Goal: Task Accomplishment & Management: Manage account settings

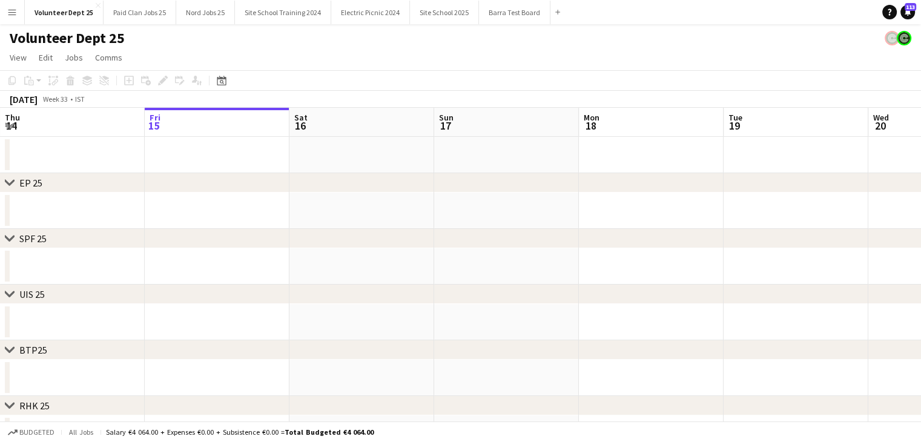
drag, startPoint x: 800, startPoint y: 302, endPoint x: 338, endPoint y: 311, distance: 462.5
click at [345, 318] on div "chevron-right EP 25 chevron-right SPF 25 chevron-right UIS 25 chevron-right BTP…" at bounding box center [460, 391] width 921 height 566
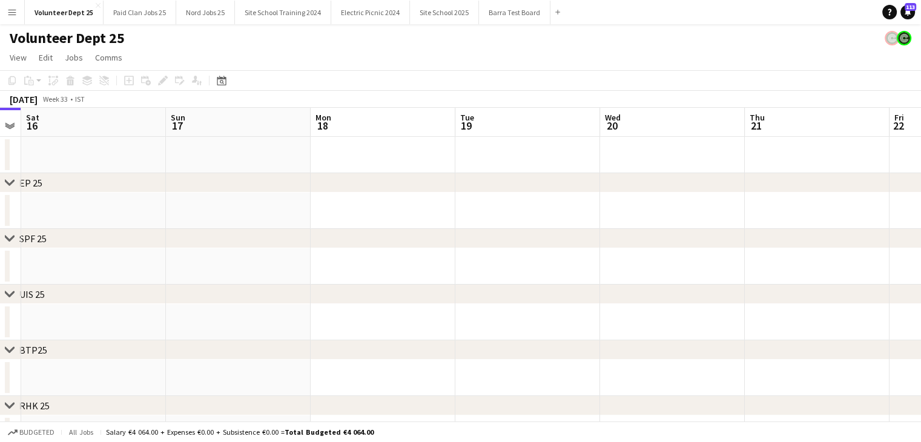
drag, startPoint x: 542, startPoint y: 322, endPoint x: 143, endPoint y: 315, distance: 398.9
click at [191, 310] on app-calendar-viewport "Wed 13 Thu 14 Fri 15 Sat 16 Sun 17 Mon 18 Tue 19 Wed 20 Thu 21 Fri 22 Sat 23 Su…" at bounding box center [460, 391] width 921 height 566
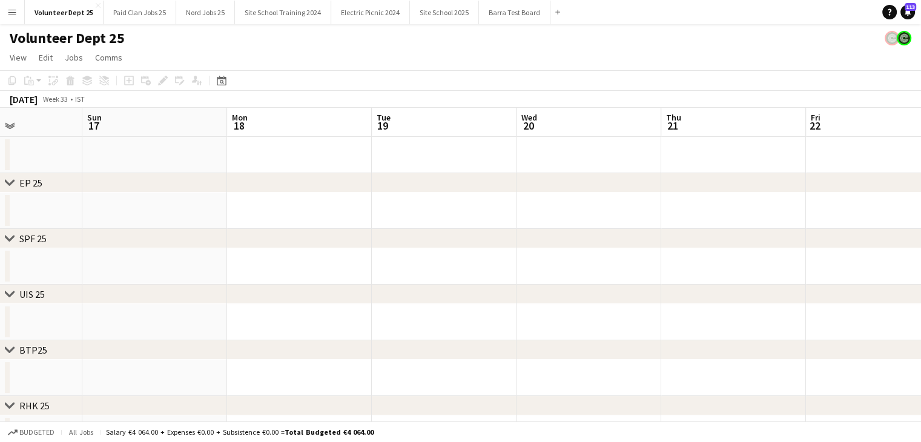
scroll to position [0, 520]
drag, startPoint x: 767, startPoint y: 324, endPoint x: 328, endPoint y: 343, distance: 439.2
click at [336, 343] on app-calendar-viewport "Wed 13 Thu 14 Fri 15 Sat 16 Sun 17 Mon 18 Tue 19 Wed 20 Thu 21 Fri 22 Sat 23 Su…" at bounding box center [460, 391] width 921 height 566
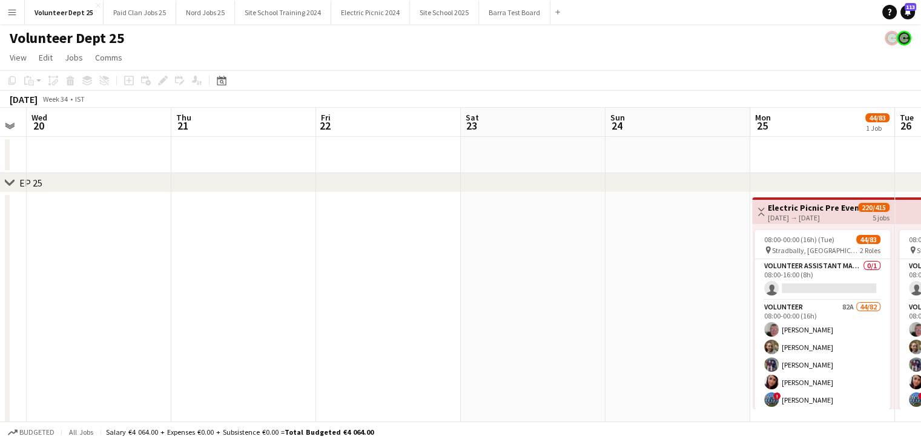
drag, startPoint x: 692, startPoint y: 326, endPoint x: 287, endPoint y: 326, distance: 404.9
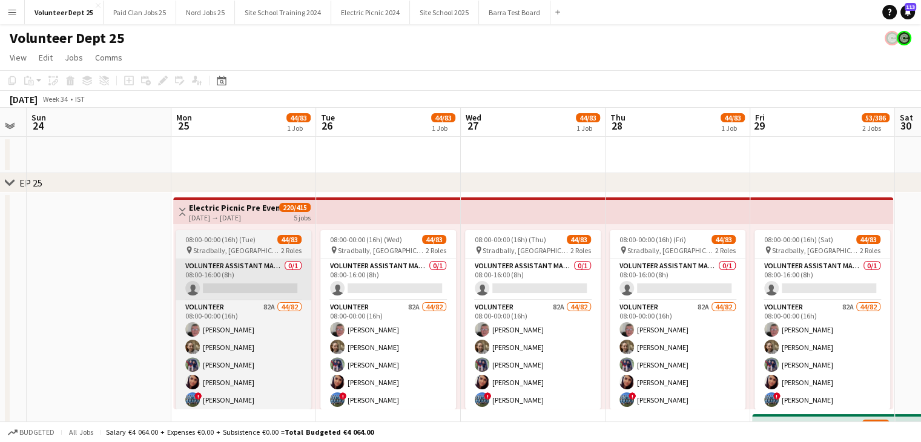
scroll to position [0, 344]
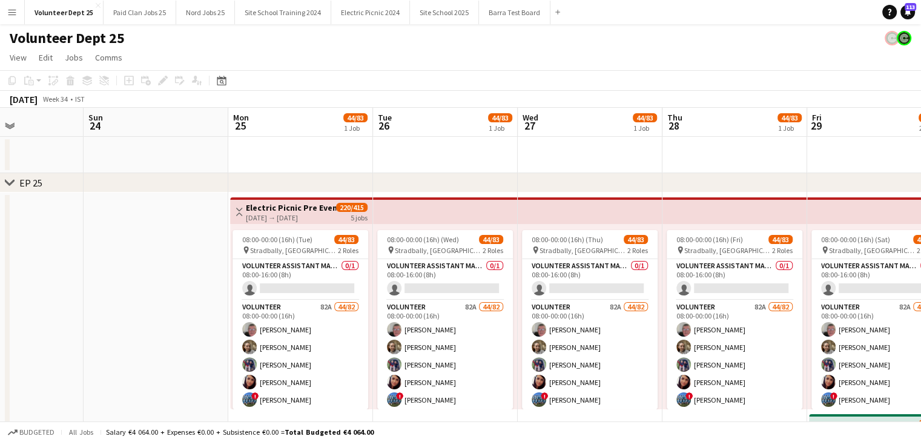
drag, startPoint x: 681, startPoint y: 158, endPoint x: 458, endPoint y: 175, distance: 224.6
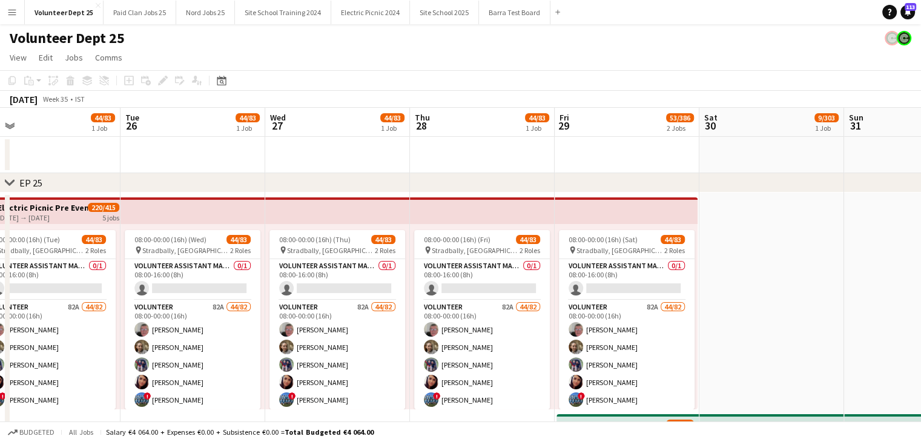
drag, startPoint x: 630, startPoint y: 160, endPoint x: 376, endPoint y: 169, distance: 254.3
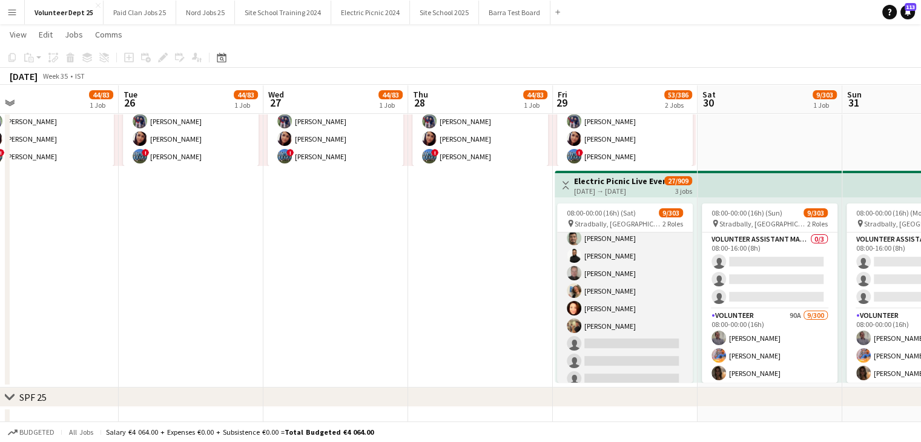
scroll to position [182, 0]
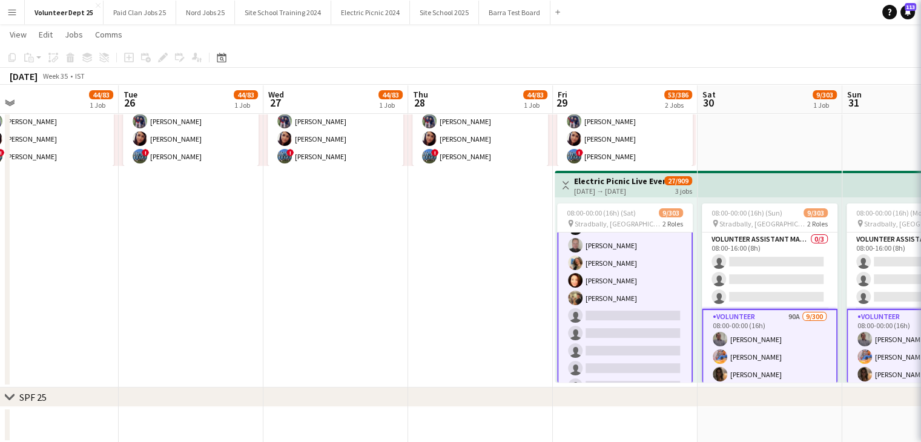
scroll to position [182, 0]
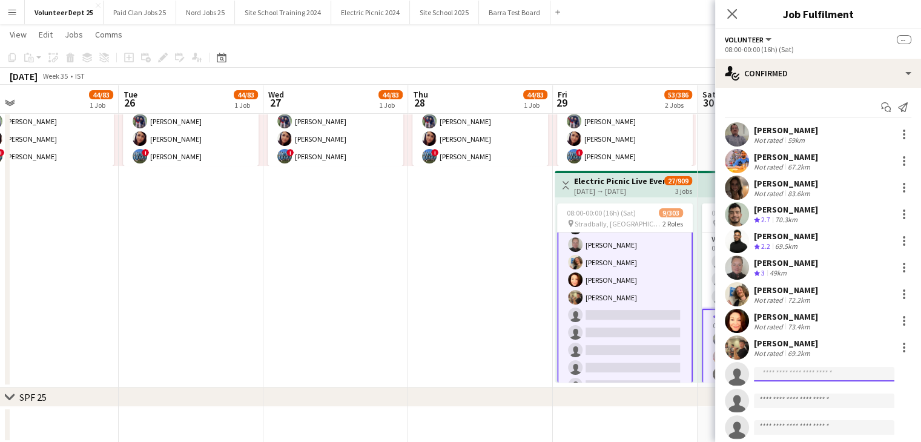
click at [838, 371] on input at bounding box center [823, 374] width 140 height 15
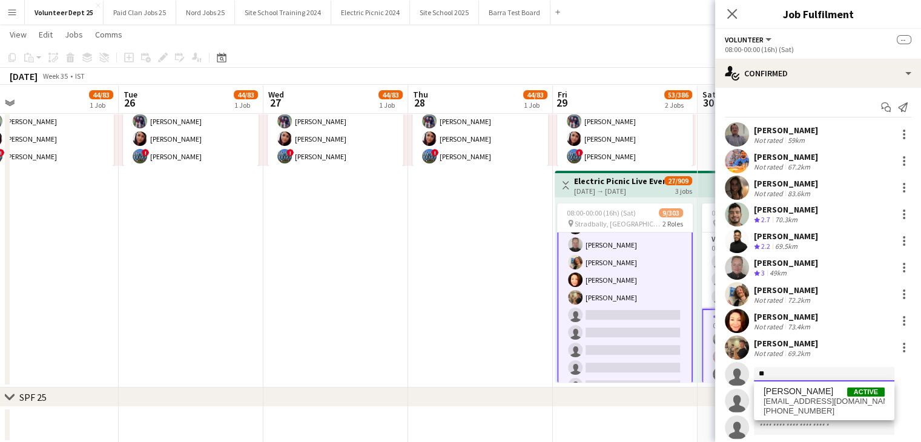
type input "*"
type input "***"
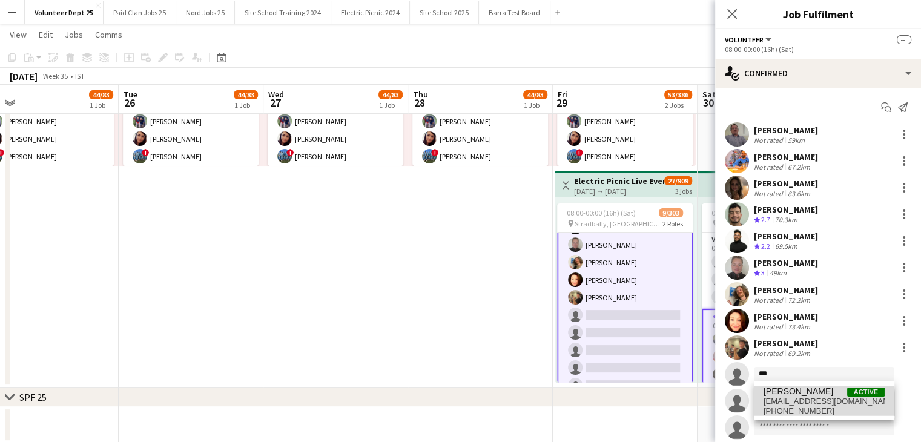
click at [788, 404] on span "[EMAIL_ADDRESS][DOMAIN_NAME]" at bounding box center [823, 401] width 121 height 10
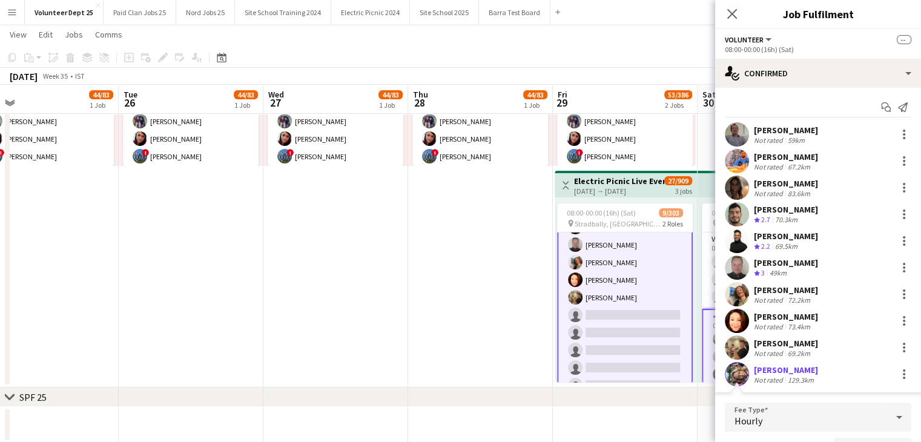
scroll to position [21, 0]
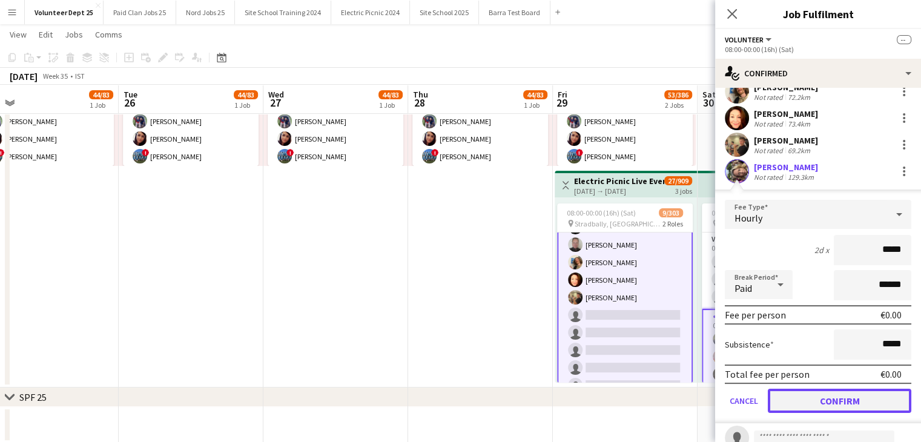
click at [821, 398] on button "Confirm" at bounding box center [838, 401] width 143 height 24
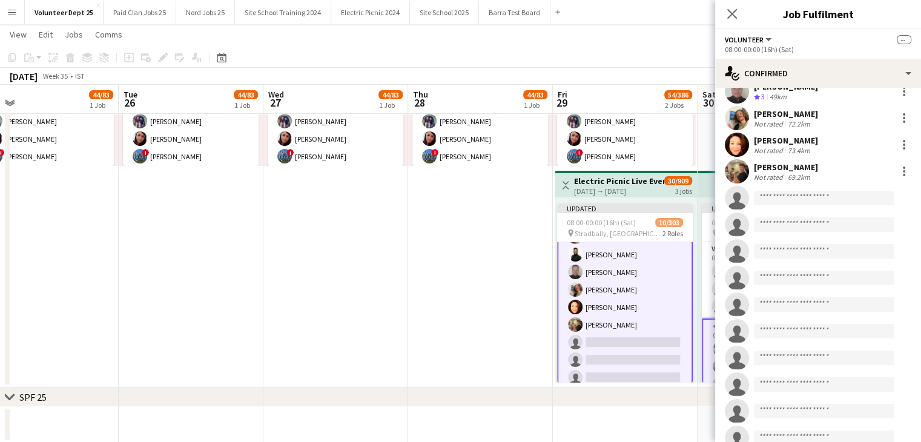
scroll to position [229, 0]
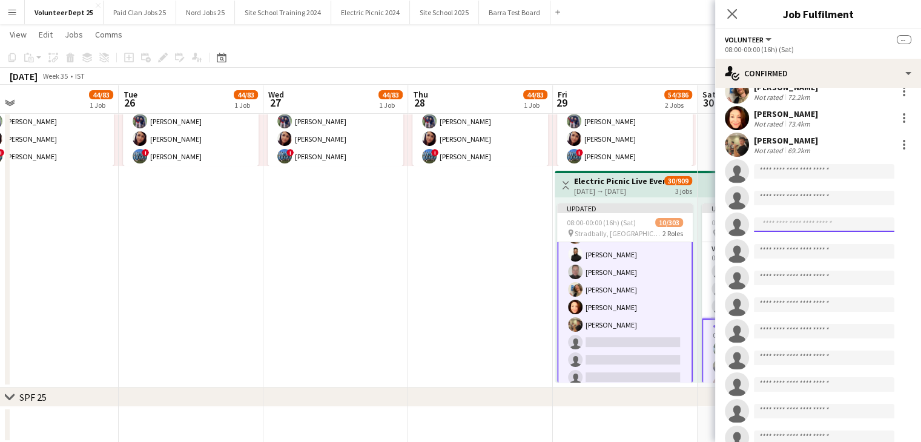
click at [773, 228] on input at bounding box center [823, 224] width 140 height 15
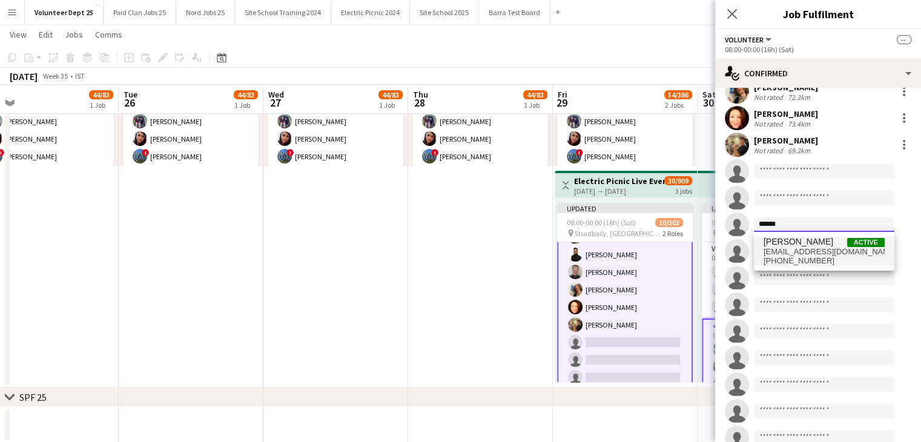
type input "******"
click at [783, 245] on span "[PERSON_NAME]" at bounding box center [798, 242] width 70 height 10
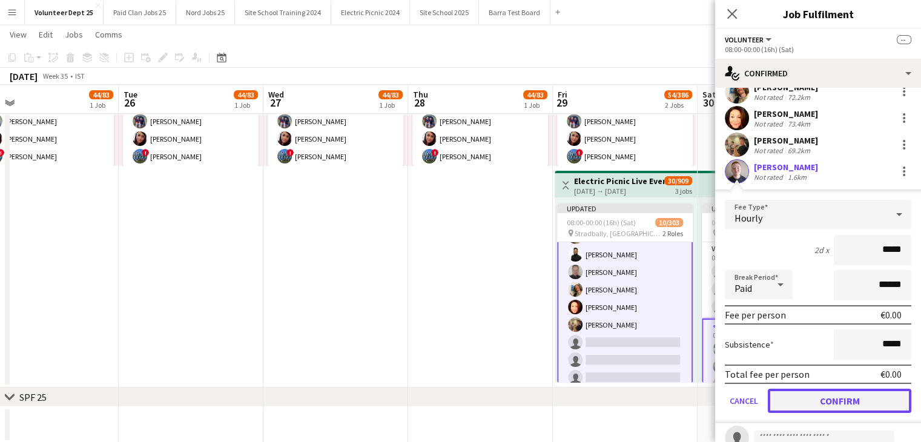
click at [826, 404] on button "Confirm" at bounding box center [838, 401] width 143 height 24
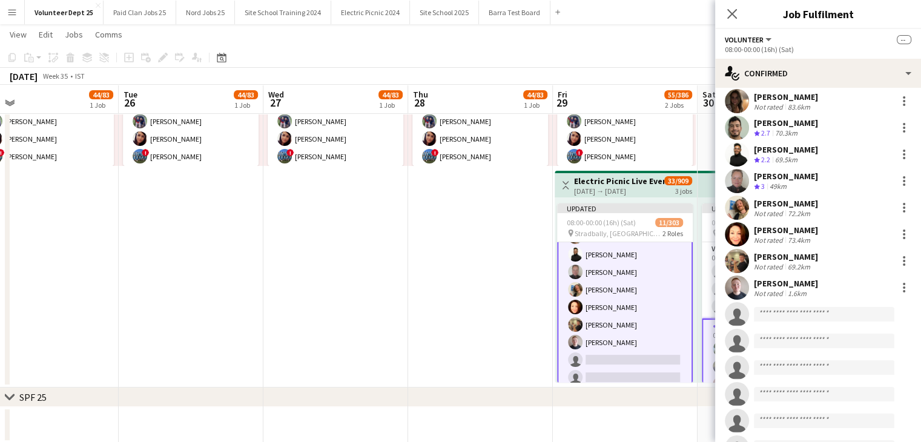
scroll to position [108, 0]
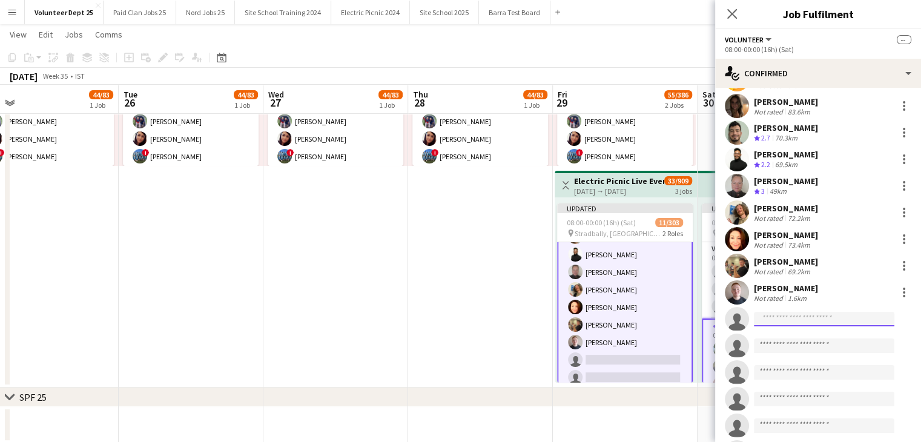
click at [798, 323] on input at bounding box center [823, 319] width 140 height 15
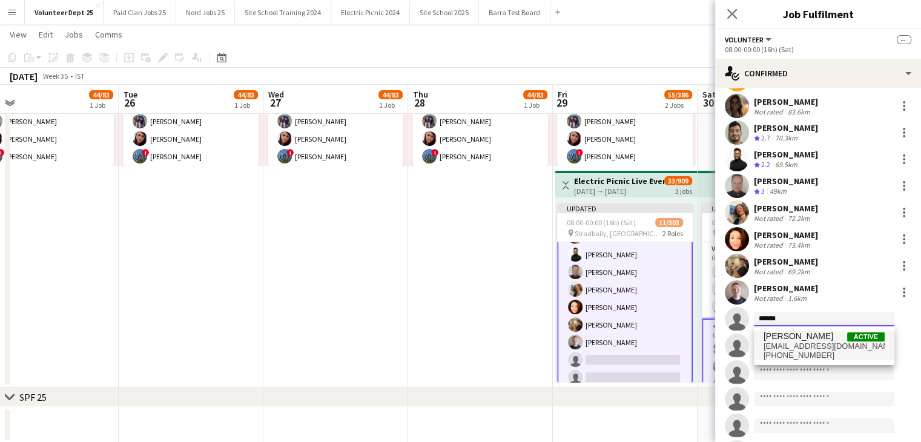
type input "******"
click at [815, 346] on span "[EMAIL_ADDRESS][DOMAIN_NAME]" at bounding box center [823, 346] width 121 height 10
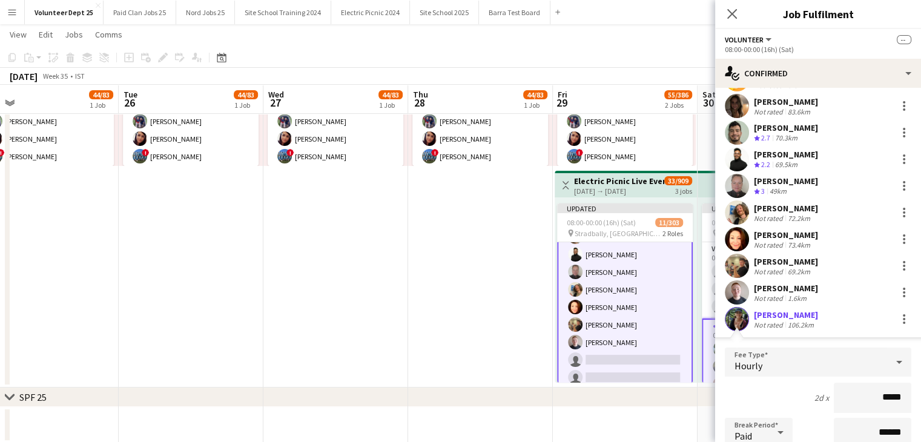
scroll to position [229, 0]
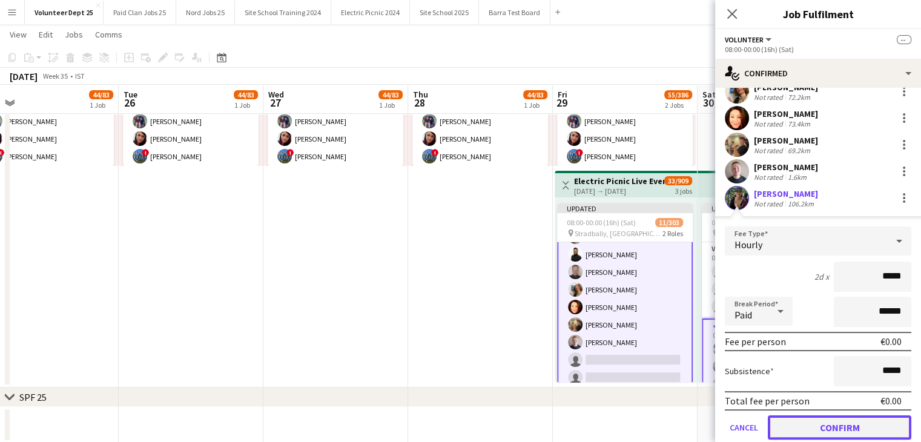
click at [830, 424] on button "Confirm" at bounding box center [838, 427] width 143 height 24
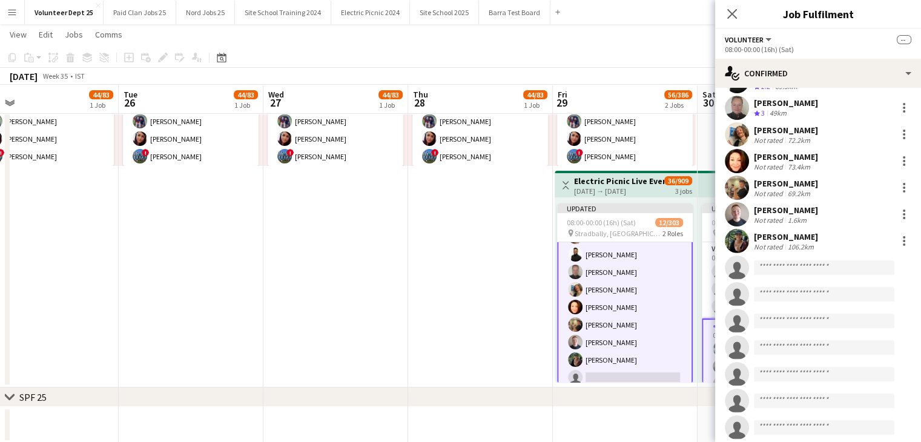
scroll to position [169, 0]
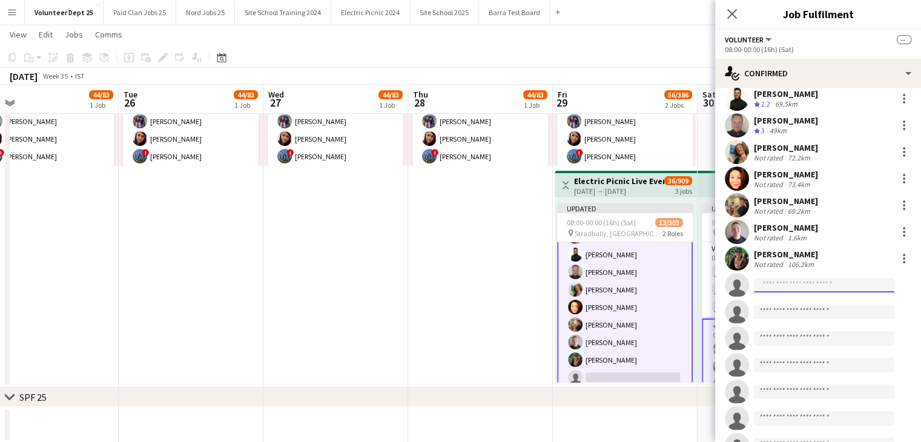
click at [790, 289] on input at bounding box center [823, 285] width 140 height 15
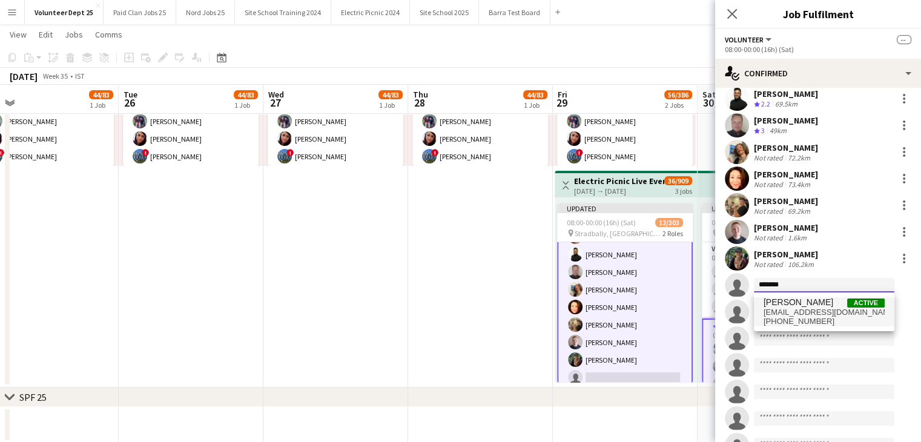
type input "*******"
click at [793, 306] on span "[PERSON_NAME]" at bounding box center [798, 302] width 70 height 10
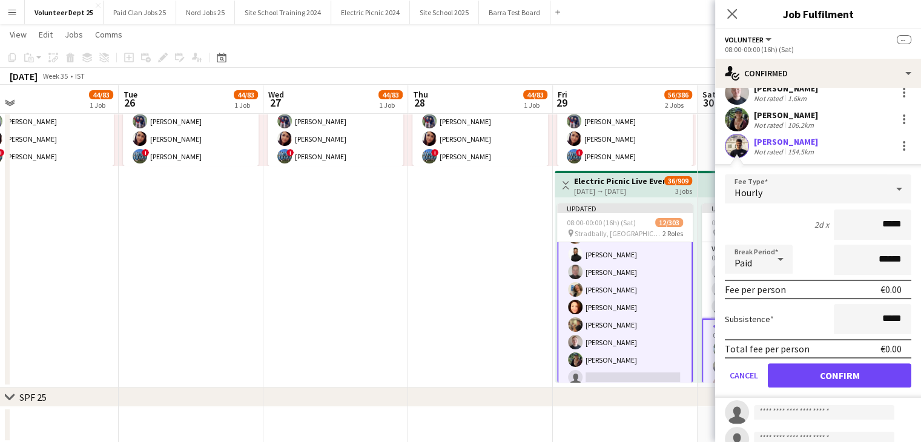
scroll to position [350, 0]
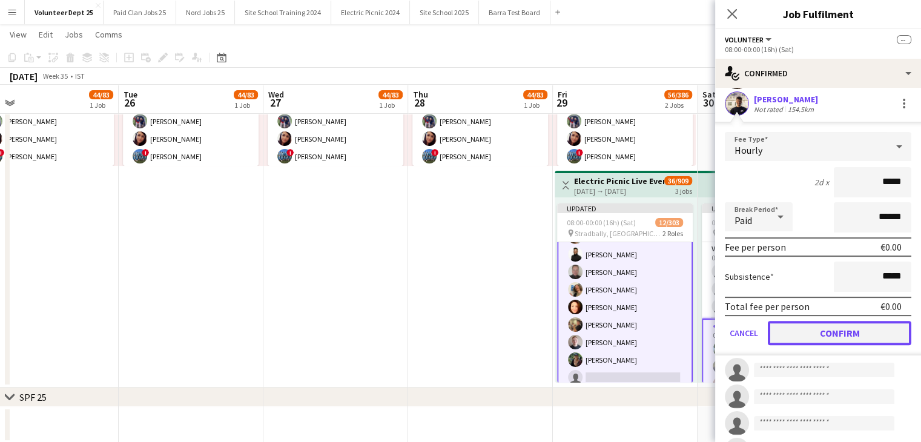
click at [820, 334] on button "Confirm" at bounding box center [838, 333] width 143 height 24
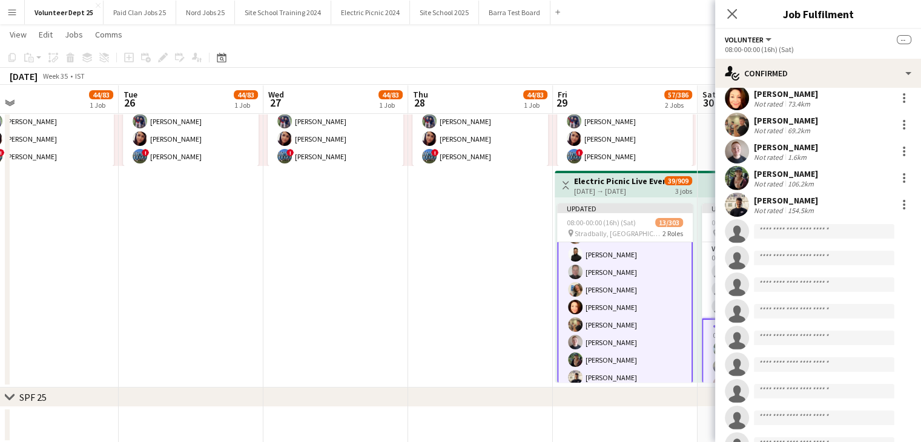
scroll to position [229, 0]
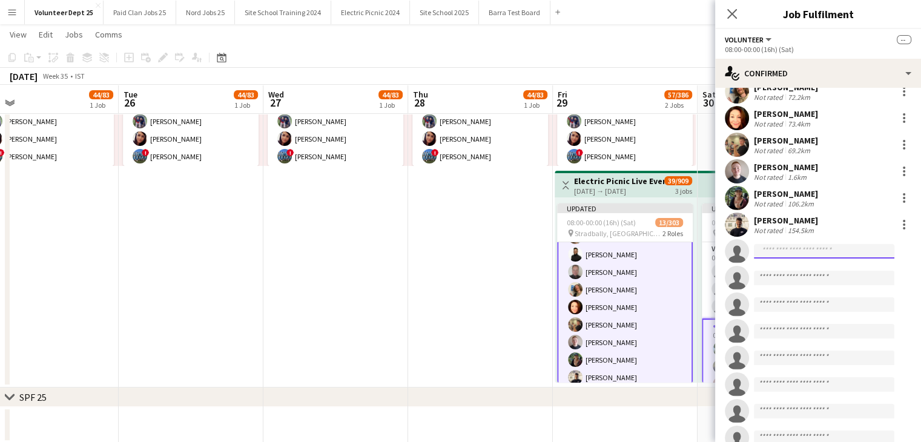
click at [779, 251] on input at bounding box center [823, 251] width 140 height 15
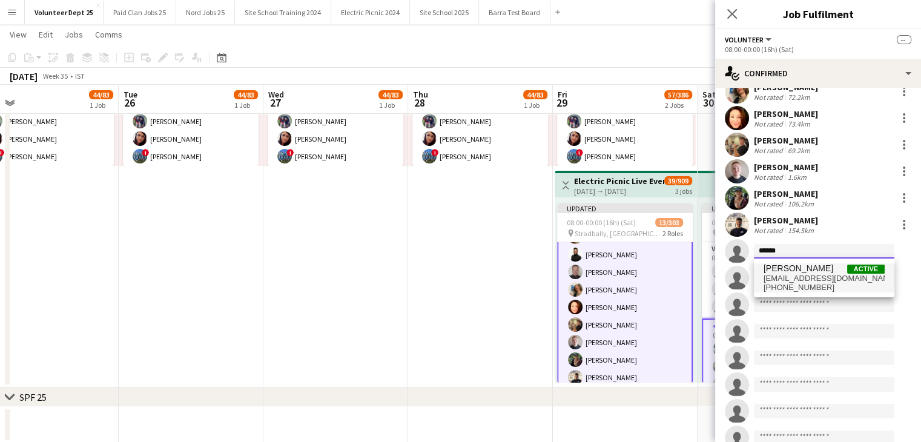
type input "******"
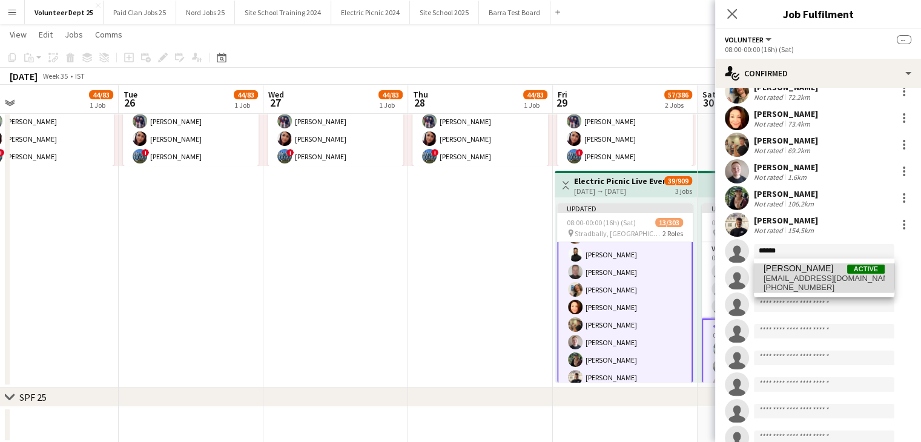
click at [790, 268] on span "[PERSON_NAME]" at bounding box center [798, 268] width 70 height 10
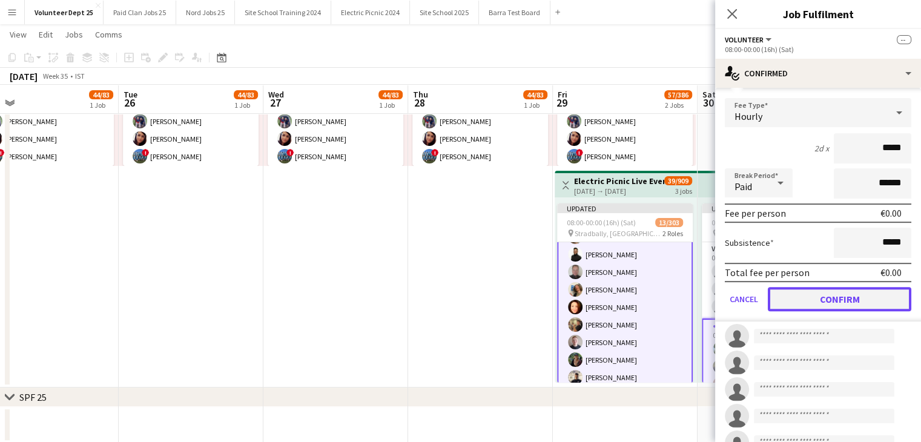
click at [825, 292] on button "Confirm" at bounding box center [838, 299] width 143 height 24
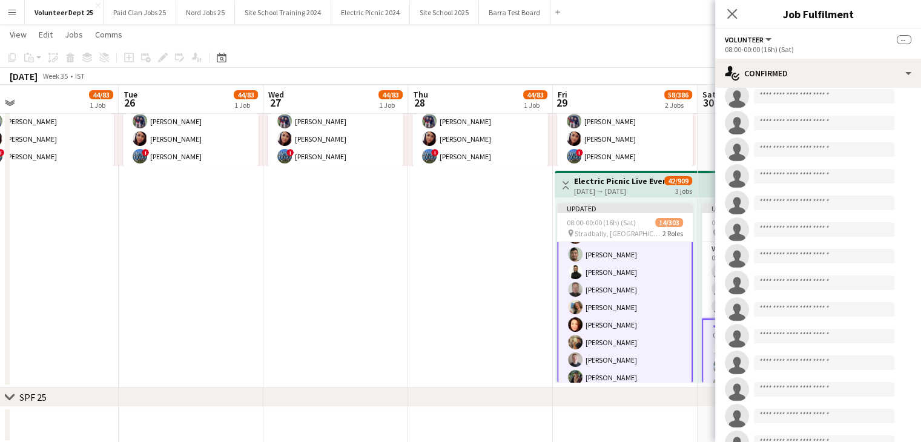
scroll to position [172, 0]
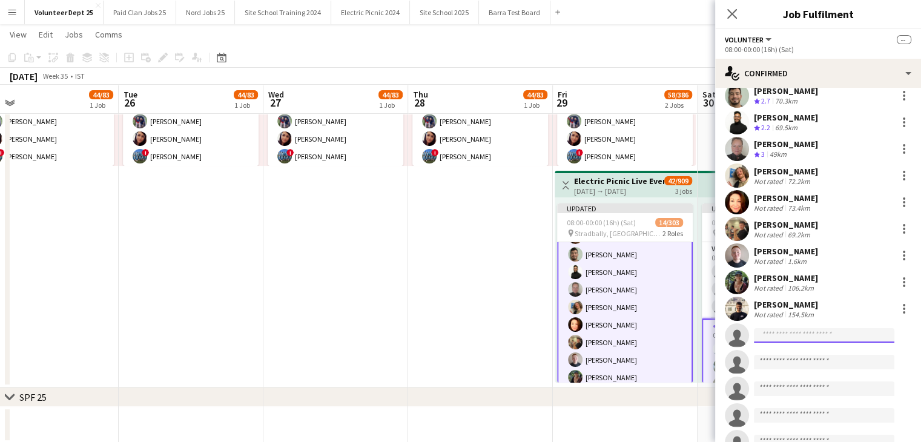
click at [787, 333] on input at bounding box center [823, 335] width 140 height 15
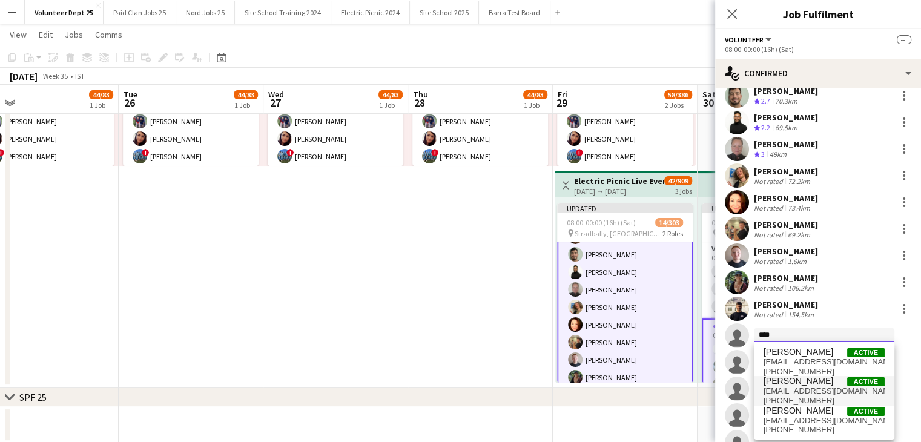
type input "****"
click at [827, 384] on span "[PERSON_NAME]" at bounding box center [798, 381] width 70 height 10
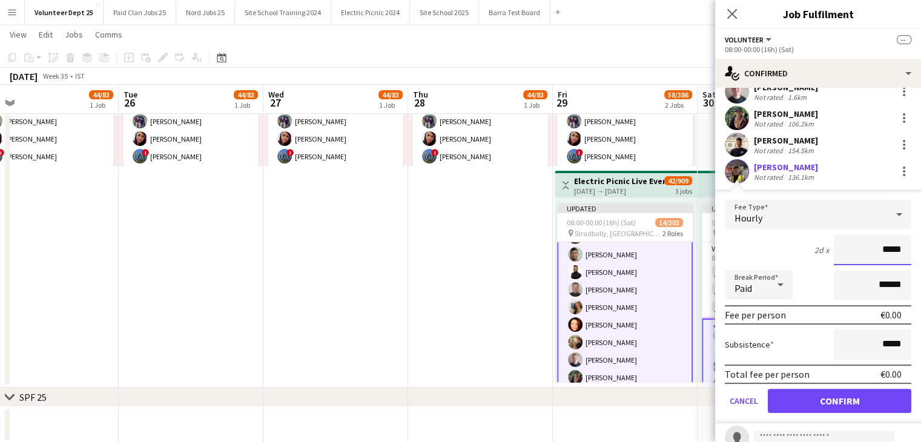
scroll to position [353, 0]
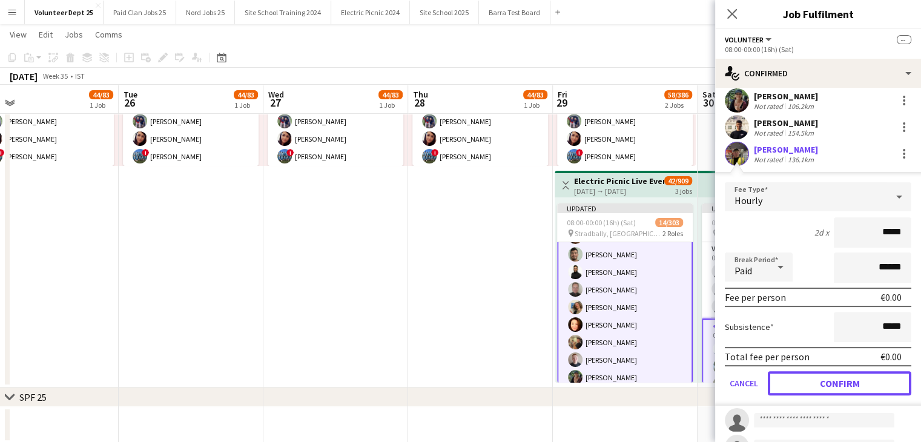
click at [822, 372] on button "Confirm" at bounding box center [838, 383] width 143 height 24
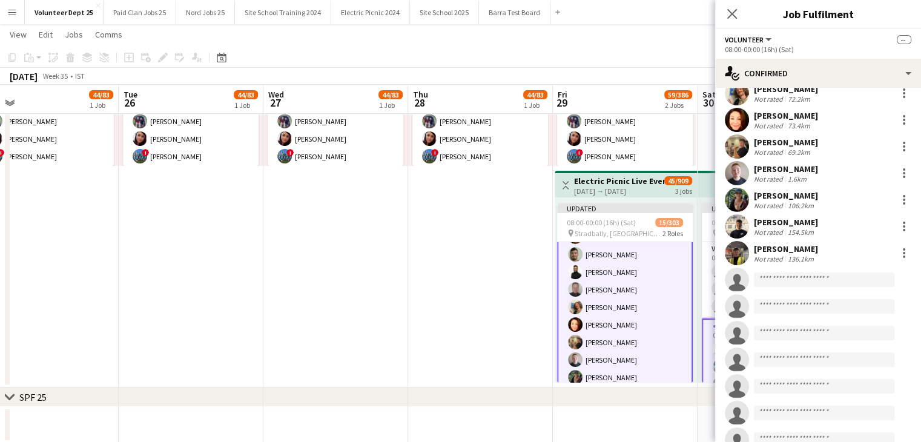
scroll to position [232, 0]
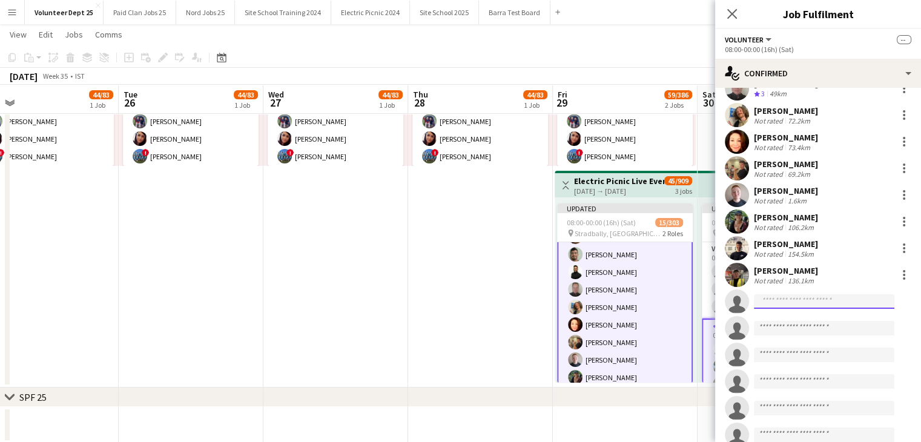
click at [784, 306] on input at bounding box center [823, 301] width 140 height 15
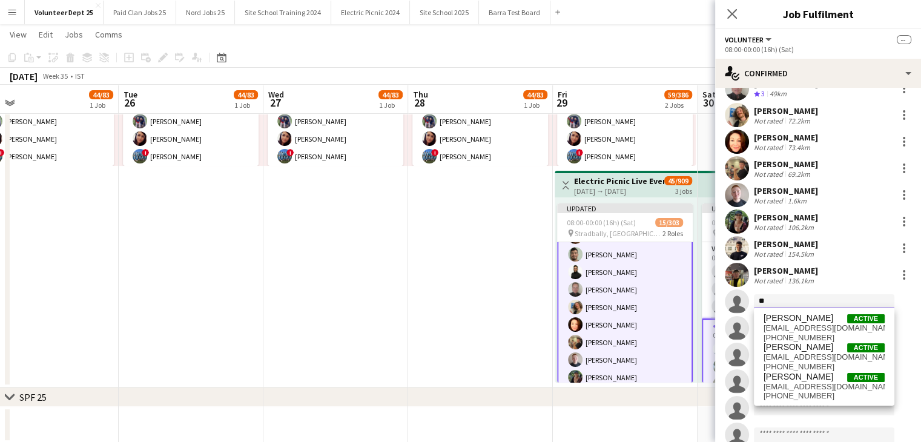
type input "*"
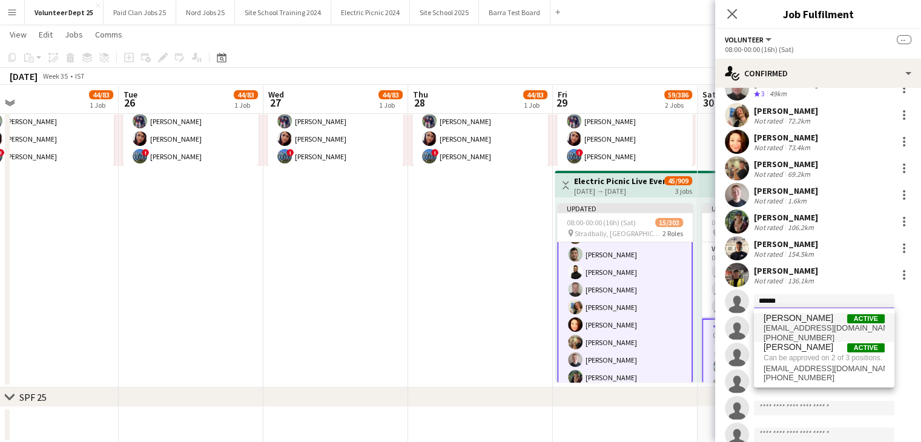
type input "******"
click at [824, 322] on span "[PERSON_NAME] Active" at bounding box center [823, 318] width 121 height 10
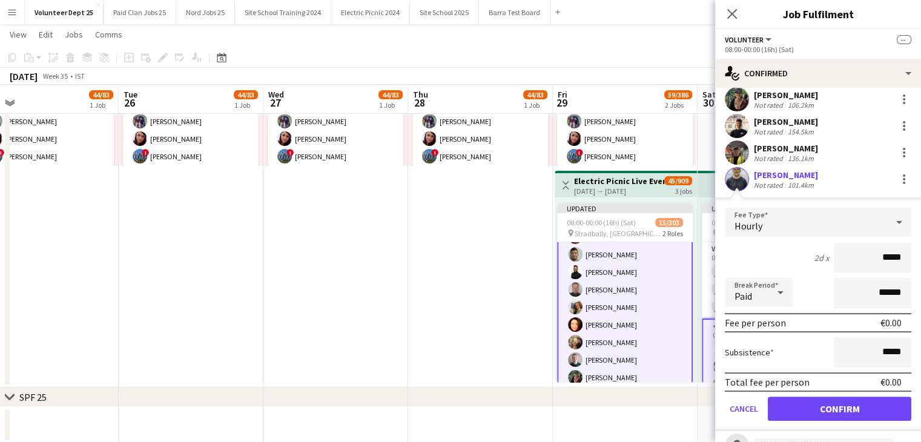
scroll to position [414, 0]
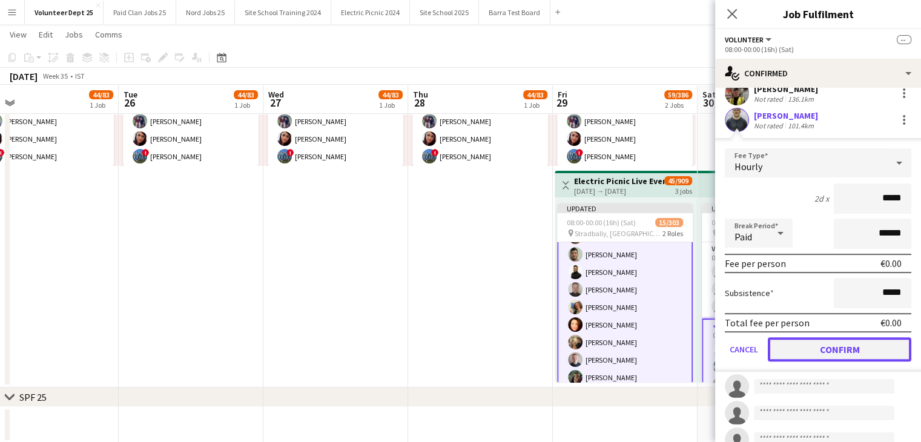
click at [838, 355] on button "Confirm" at bounding box center [838, 349] width 143 height 24
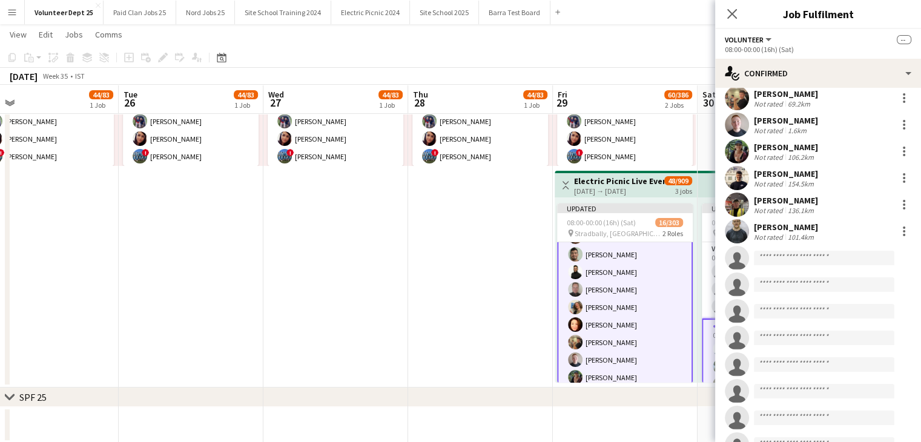
scroll to position [232, 0]
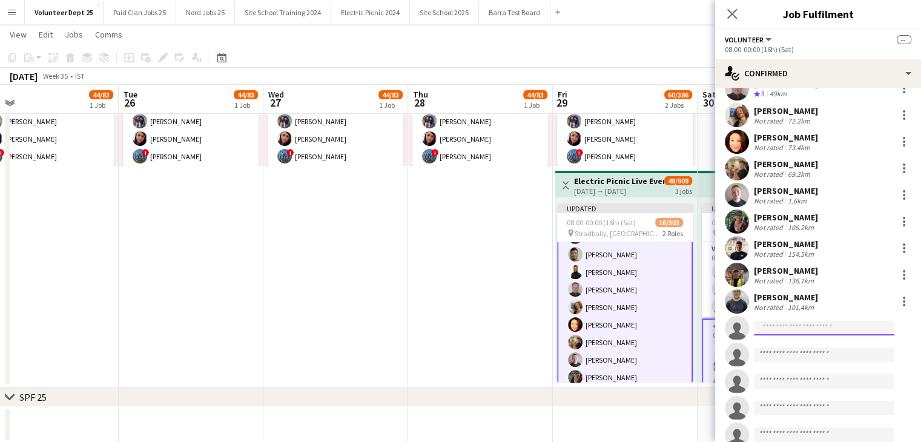
click at [778, 329] on input at bounding box center [823, 328] width 140 height 15
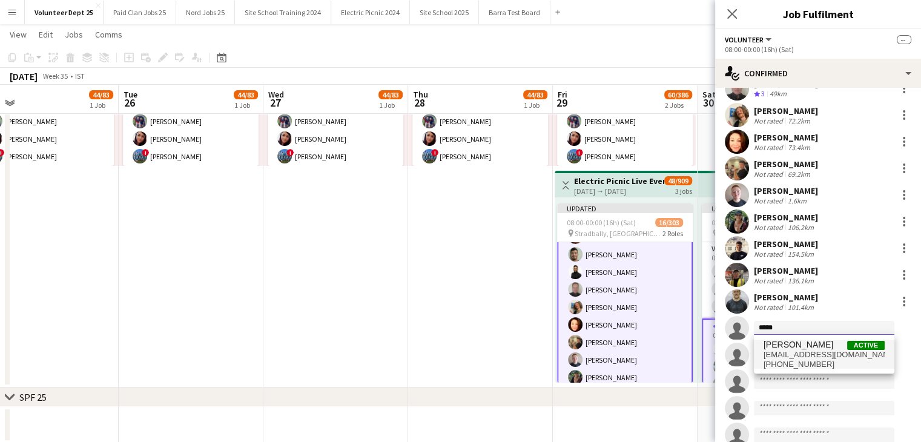
type input "*****"
click at [784, 354] on span "[EMAIL_ADDRESS][DOMAIN_NAME]" at bounding box center [823, 355] width 121 height 10
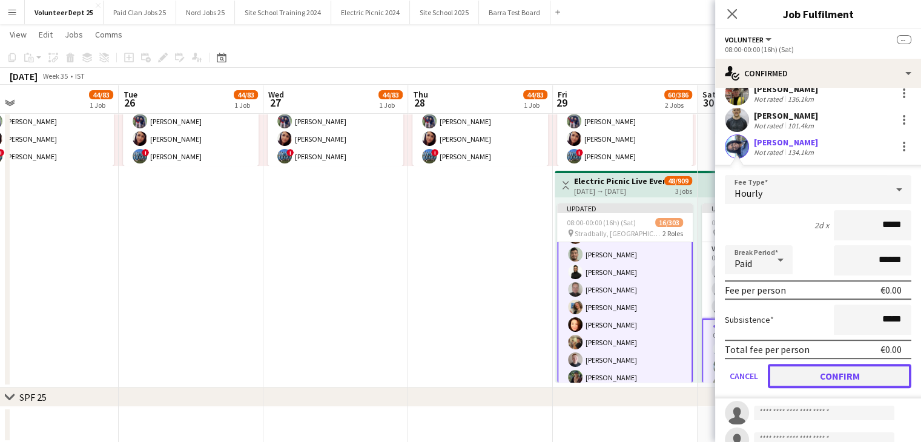
click at [818, 376] on button "Confirm" at bounding box center [838, 376] width 143 height 24
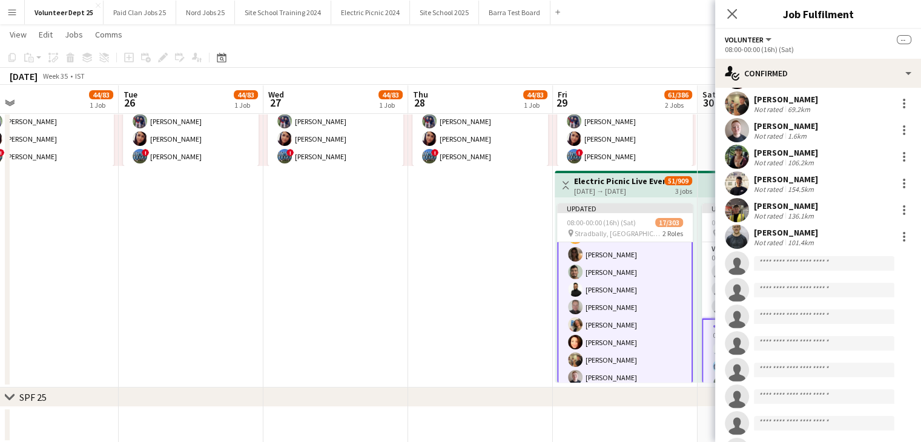
scroll to position [259, 0]
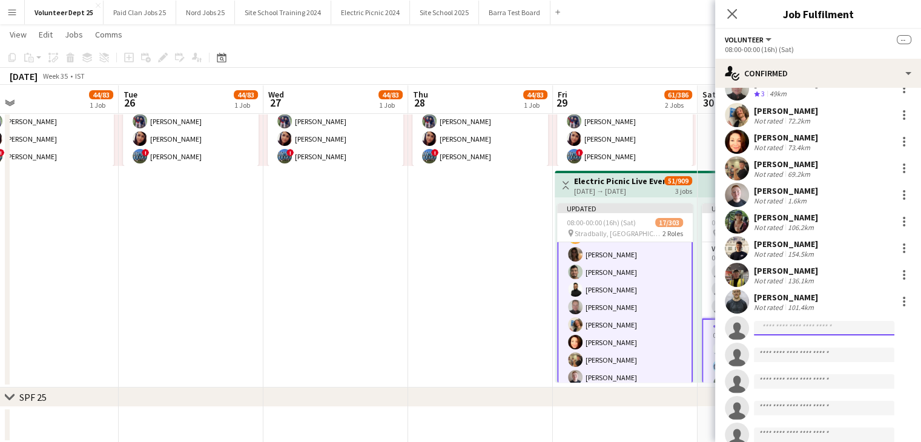
click at [776, 326] on input at bounding box center [823, 328] width 140 height 15
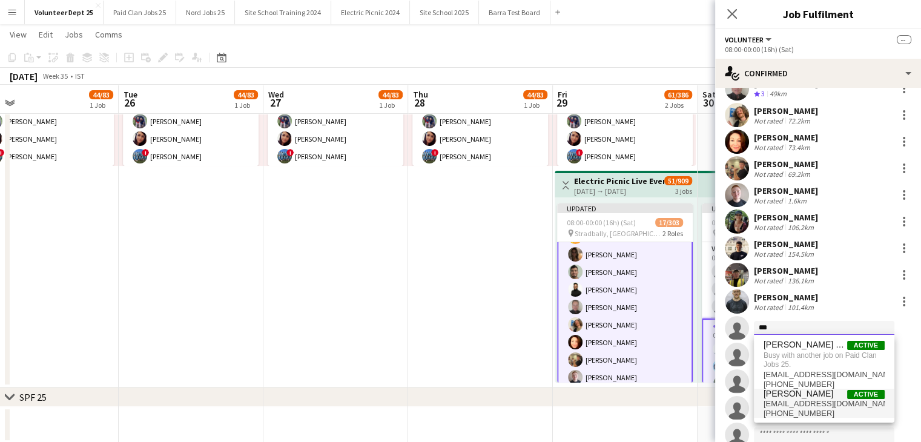
type input "***"
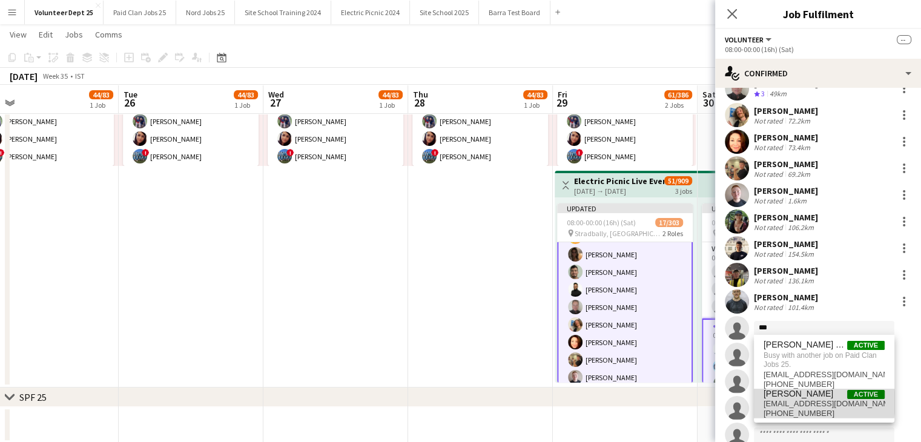
click at [798, 402] on span "[EMAIL_ADDRESS][DOMAIN_NAME]" at bounding box center [823, 404] width 121 height 10
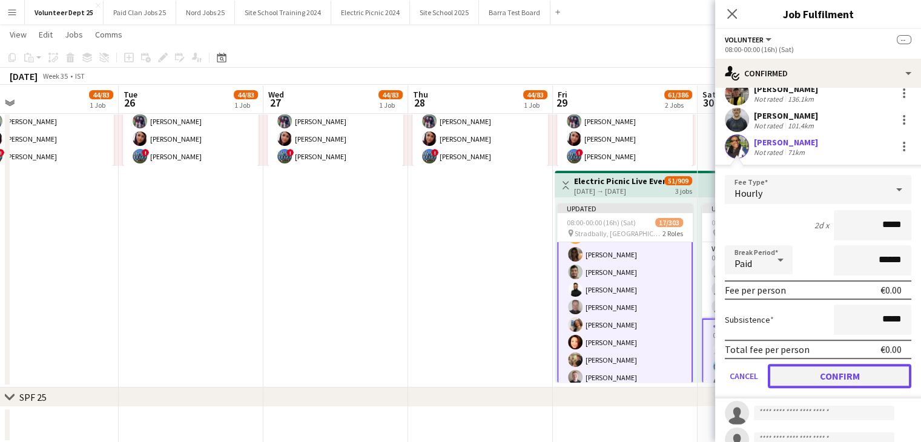
click at [845, 376] on button "Confirm" at bounding box center [838, 376] width 143 height 24
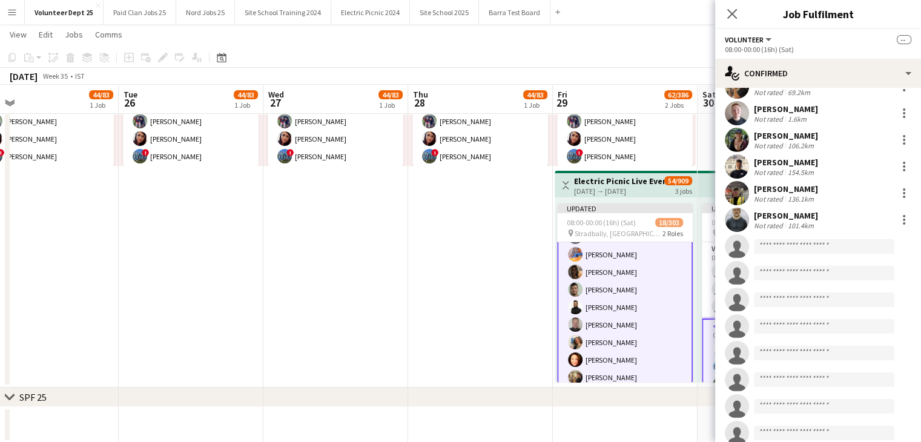
scroll to position [346, 0]
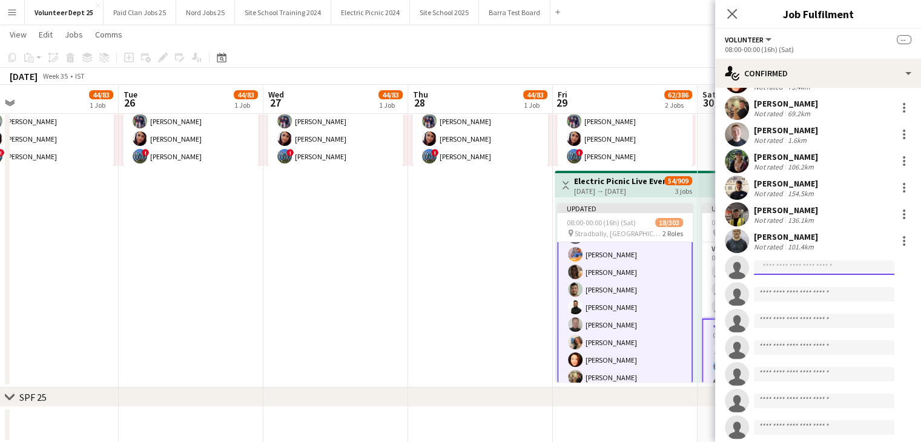
click at [778, 272] on input at bounding box center [823, 267] width 140 height 15
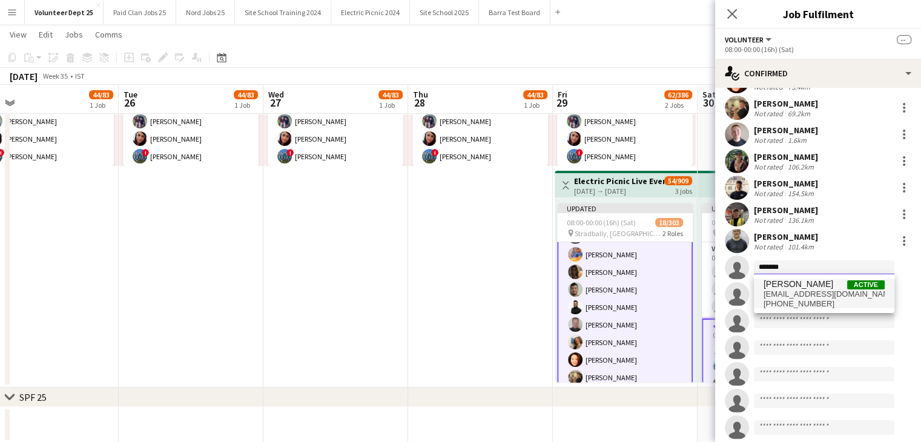
type input "*******"
click at [810, 295] on span "[EMAIL_ADDRESS][DOMAIN_NAME]" at bounding box center [823, 294] width 121 height 10
